Goal: Information Seeking & Learning: Learn about a topic

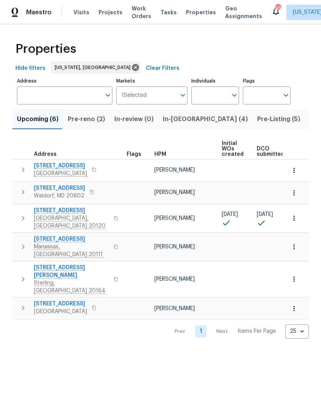
click at [95, 119] on span "Pre-reno (2)" at bounding box center [86, 119] width 37 height 11
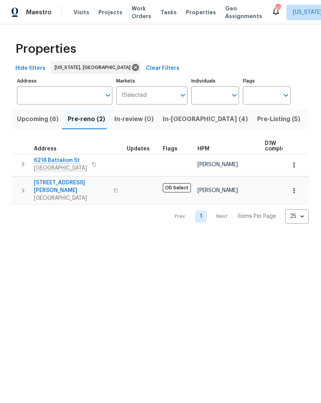
click at [61, 160] on span "6218 Battalion St" at bounding box center [60, 160] width 53 height 8
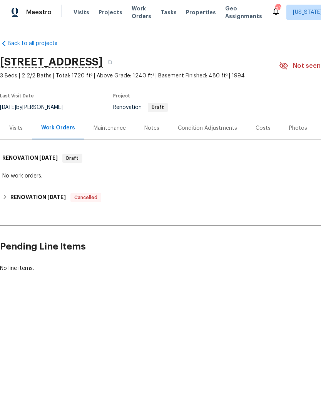
click at [259, 130] on div "Costs" at bounding box center [263, 128] width 15 height 8
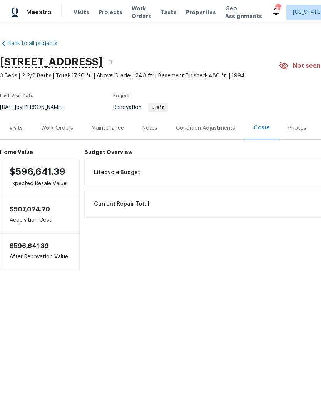
click at [148, 130] on div "Notes" at bounding box center [150, 128] width 15 height 8
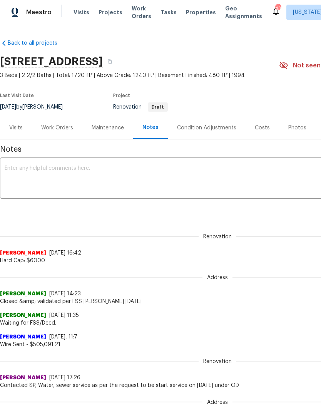
scroll to position [0, 0]
